Goal: Task Accomplishment & Management: Use online tool/utility

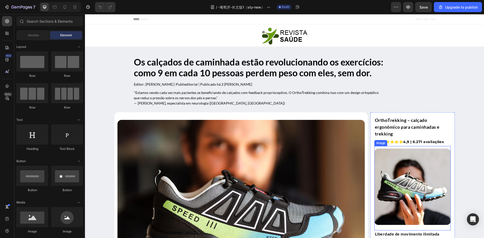
click at [408, 172] on img at bounding box center [412, 187] width 76 height 76
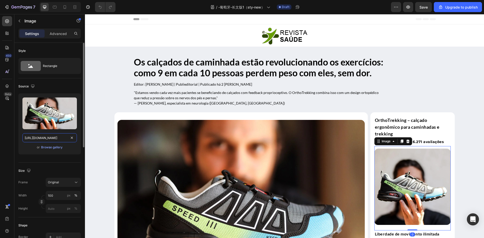
click at [47, 138] on input "https://cdn.shopify.com/s/files/1/0883/2712/7322/files/gempages_518231226549535…" at bounding box center [49, 137] width 54 height 9
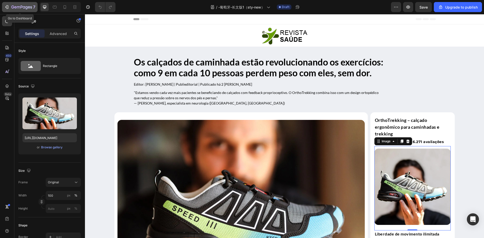
click at [9, 5] on icon "button" at bounding box center [6, 7] width 5 height 5
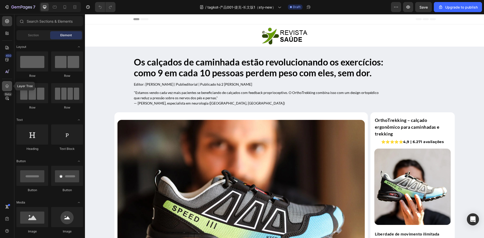
click at [9, 85] on icon at bounding box center [7, 86] width 5 height 5
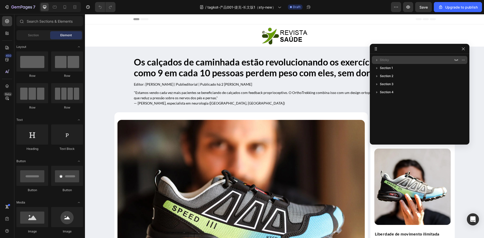
click at [398, 63] on div "Sticky" at bounding box center [418, 60] width 91 height 8
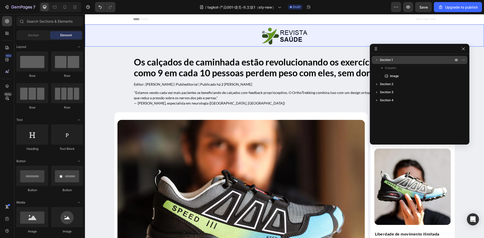
click at [392, 59] on span "Section 1" at bounding box center [386, 59] width 13 height 5
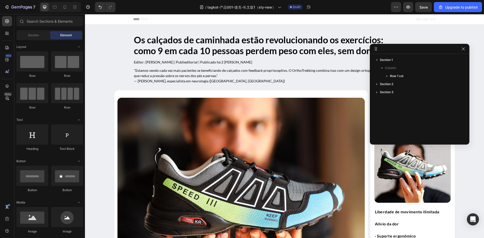
click at [386, 55] on div "Section 1 Column Row 1 col Section 2 Section 3" at bounding box center [418, 97] width 99 height 87
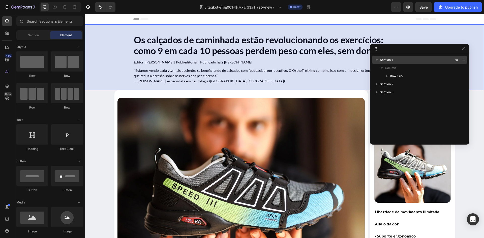
click at [386, 58] on span "Section 1" at bounding box center [386, 59] width 13 height 5
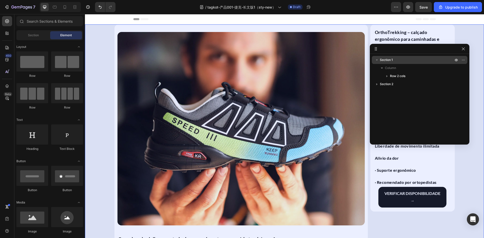
click at [392, 58] on span "Section 1" at bounding box center [386, 59] width 13 height 5
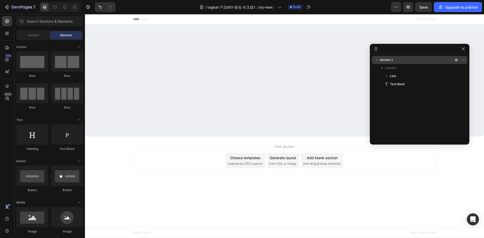
click at [374, 59] on button "button" at bounding box center [376, 60] width 6 height 6
click at [401, 59] on p "Section 1" at bounding box center [417, 59] width 74 height 5
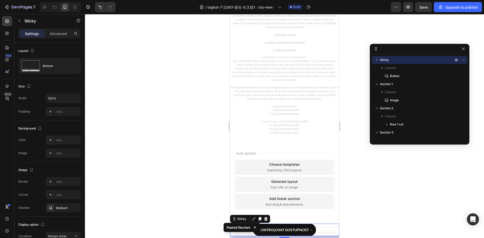
scroll to position [2065, 0]
click at [42, 7] on icon at bounding box center [44, 7] width 5 height 5
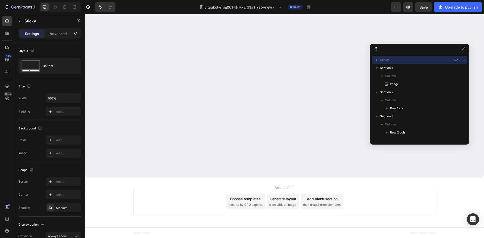
scroll to position [1518, 0]
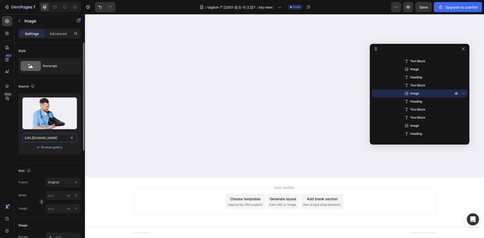
click at [55, 142] on input "[URL][DOMAIN_NAME]" at bounding box center [49, 137] width 54 height 9
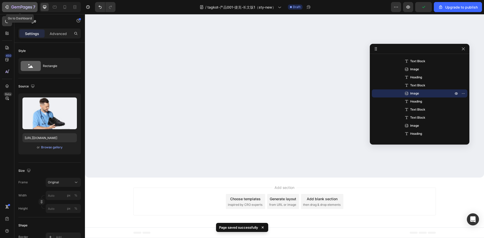
click at [10, 3] on button "7" at bounding box center [20, 7] width 36 height 10
